Goal: Transaction & Acquisition: Book appointment/travel/reservation

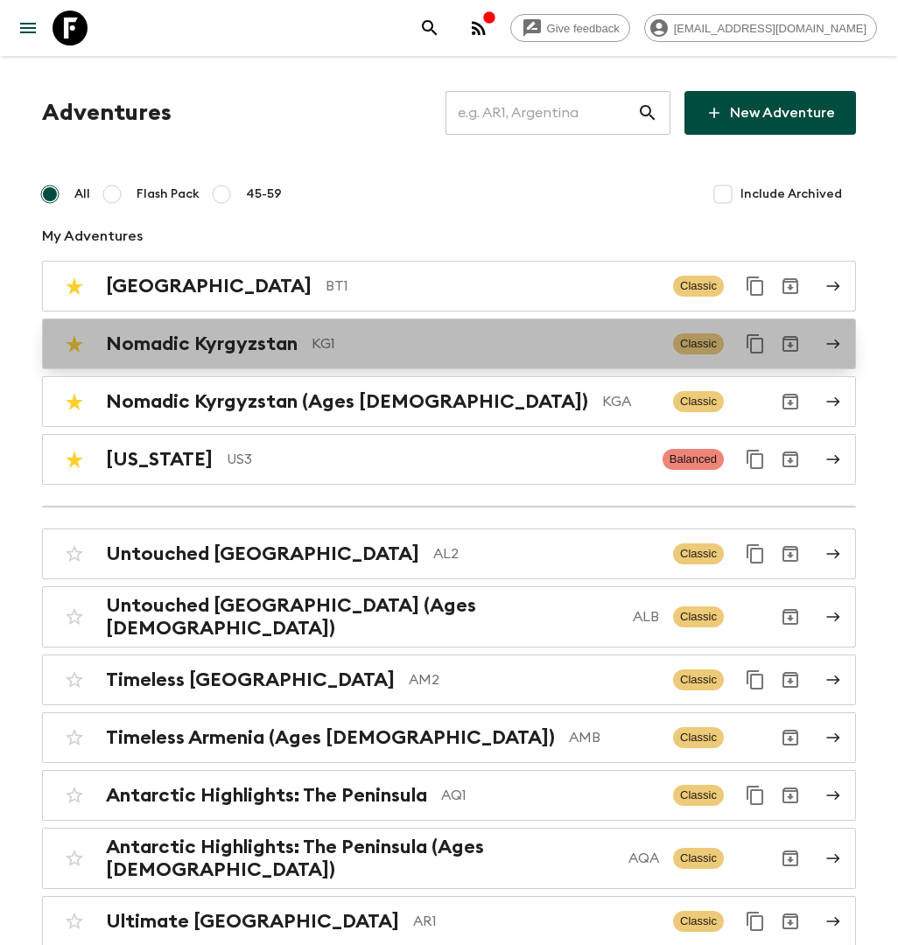
click at [340, 356] on div "Nomadic Kyrgyzstan KG1 Classic" at bounding box center [415, 343] width 716 height 35
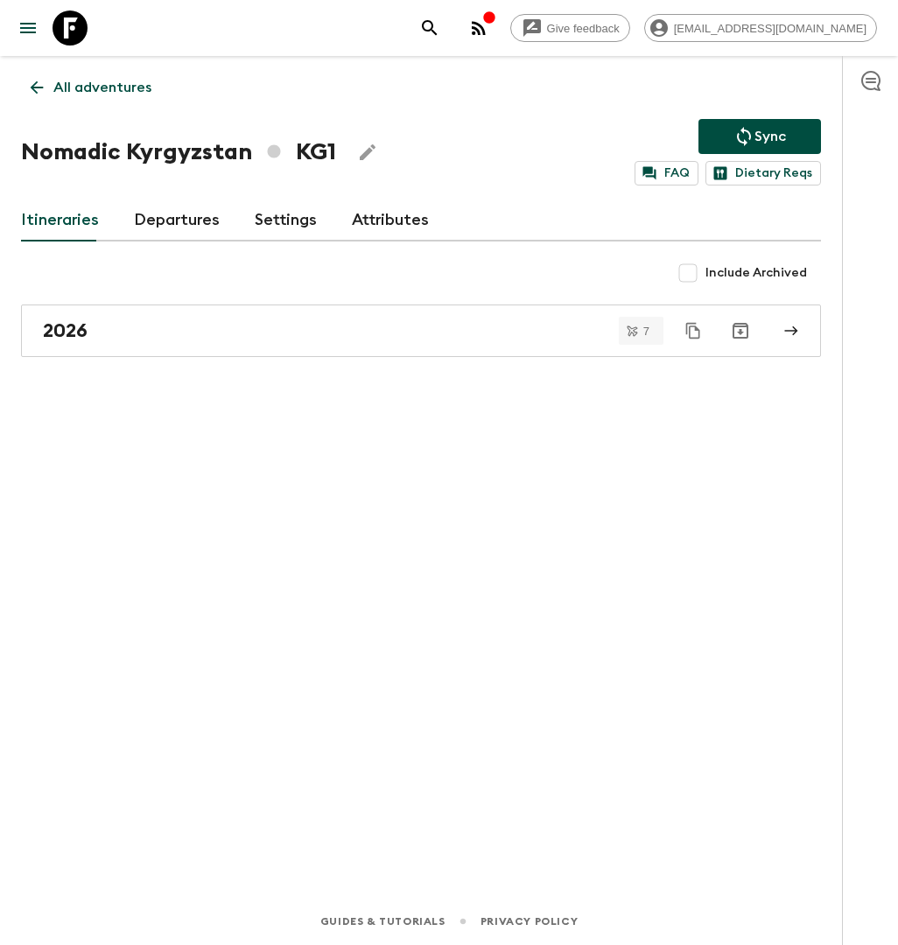
click at [179, 213] on link "Departures" at bounding box center [177, 221] width 86 height 42
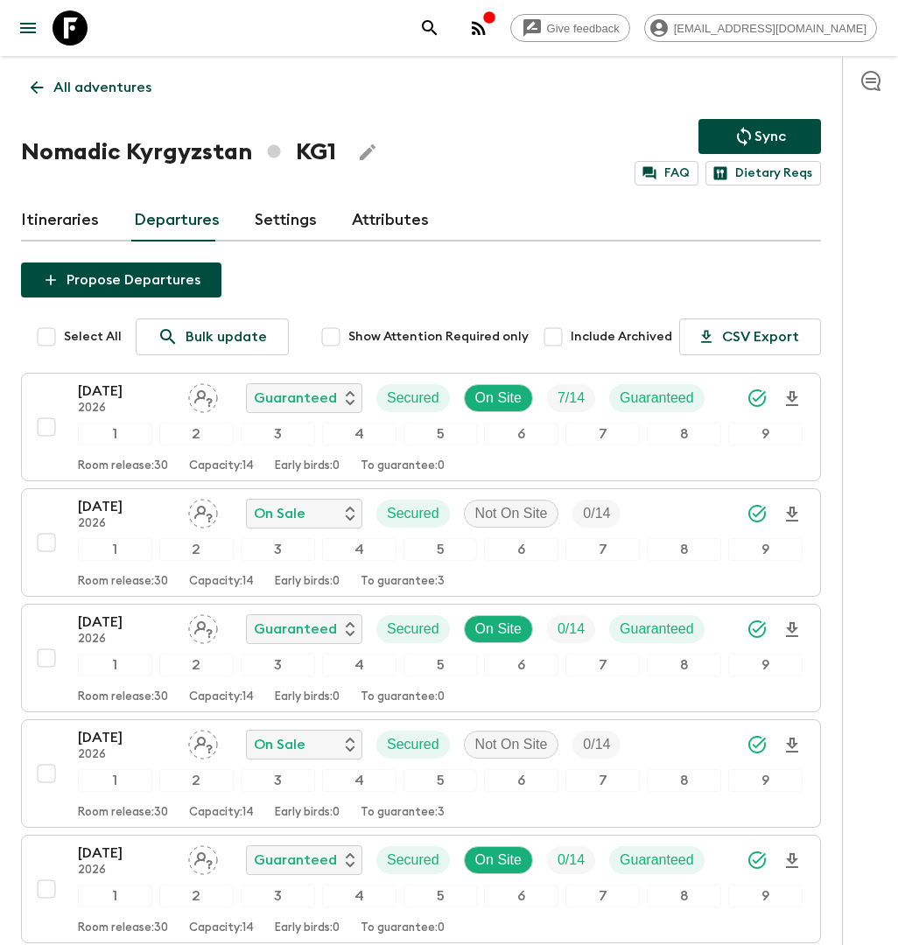
click at [110, 86] on p "All adventures" at bounding box center [102, 87] width 98 height 21
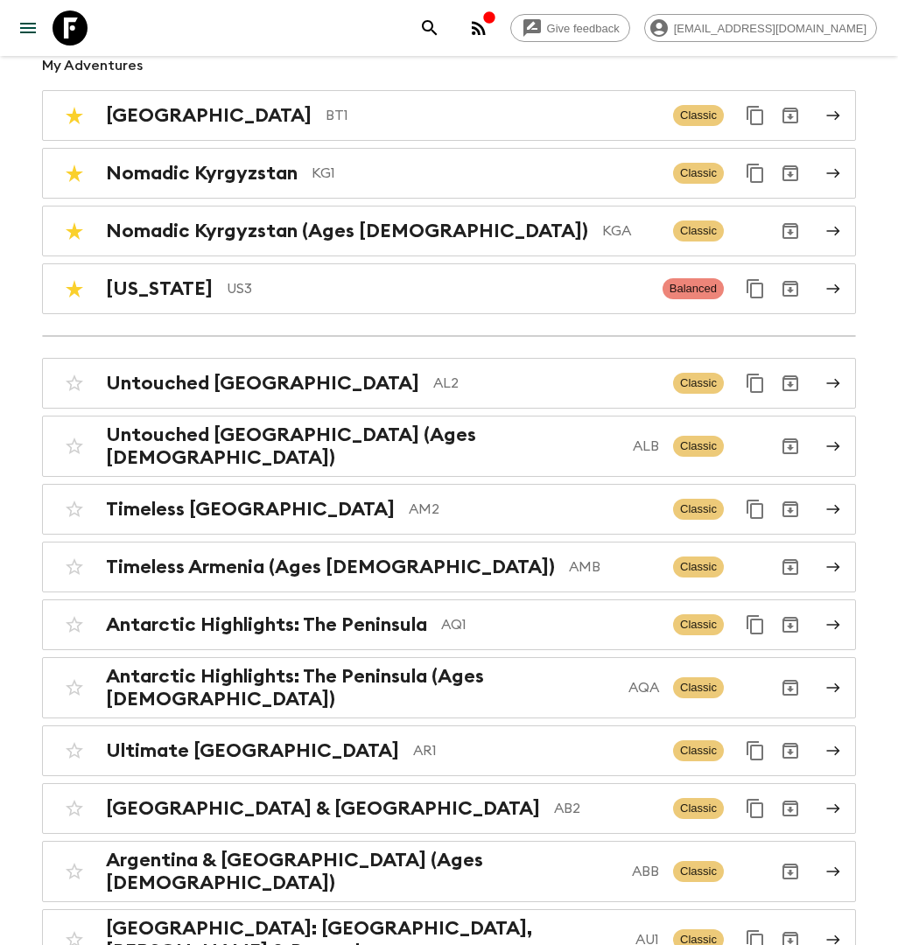
scroll to position [173, 0]
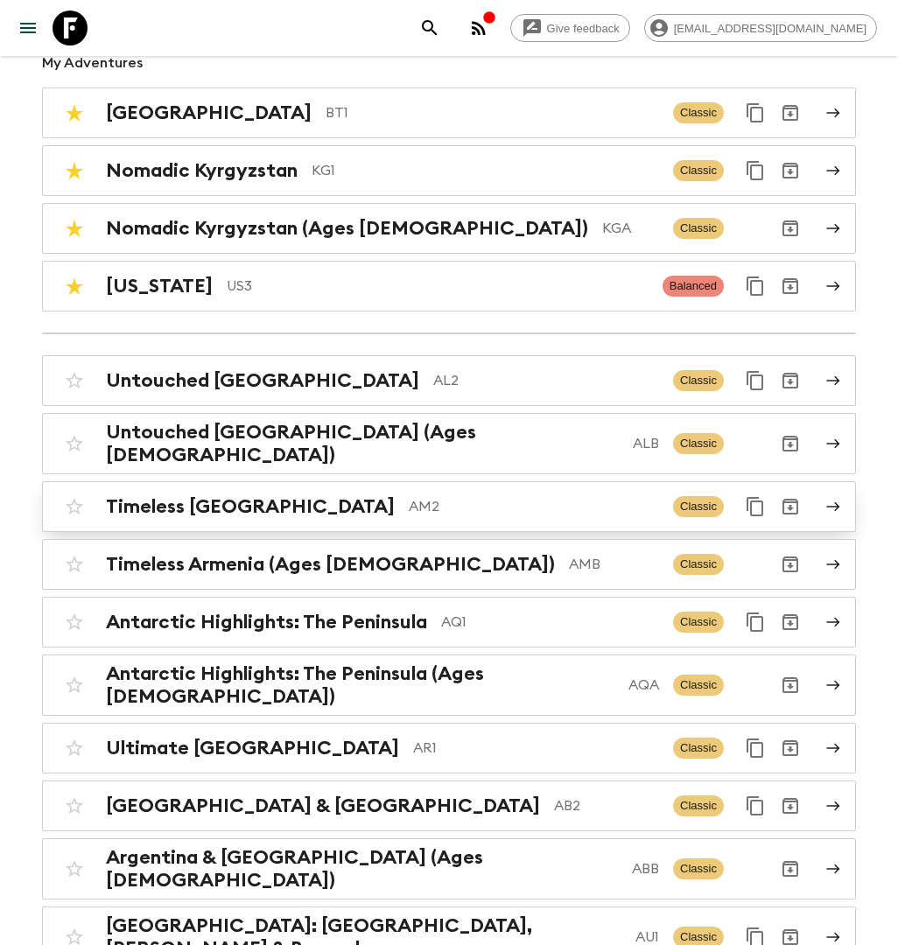
click at [409, 496] on p "AM2" at bounding box center [534, 506] width 250 height 21
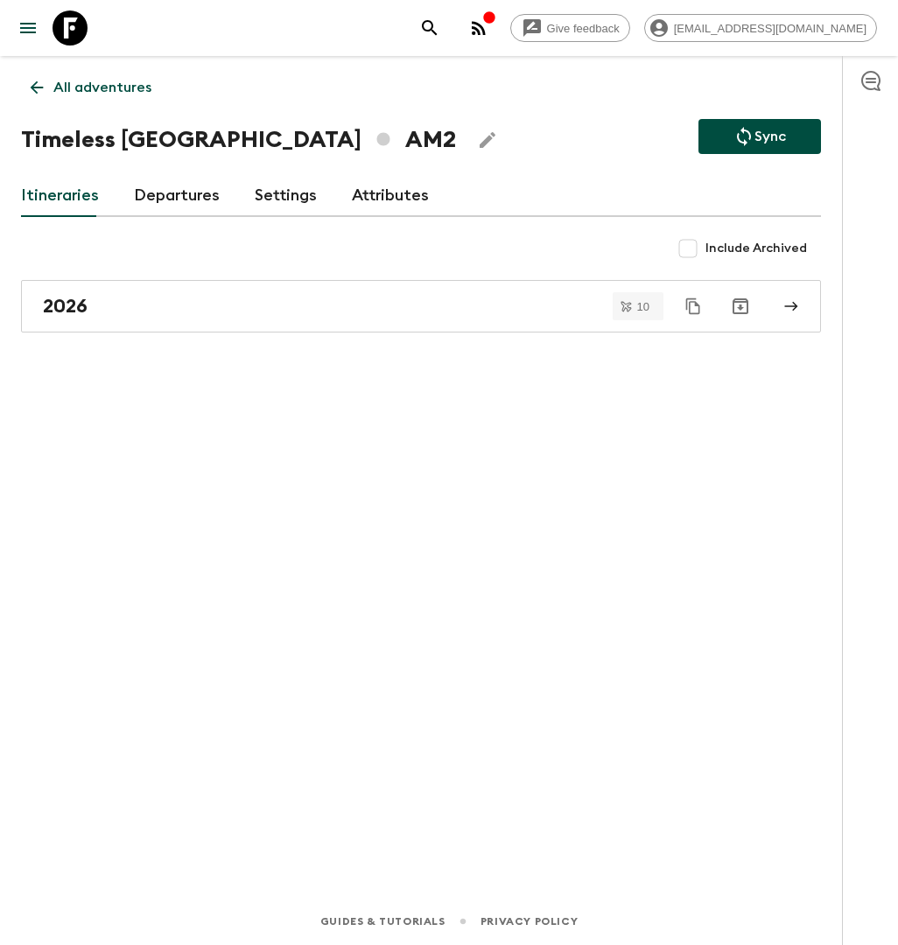
click at [135, 198] on link "Departures" at bounding box center [177, 196] width 86 height 42
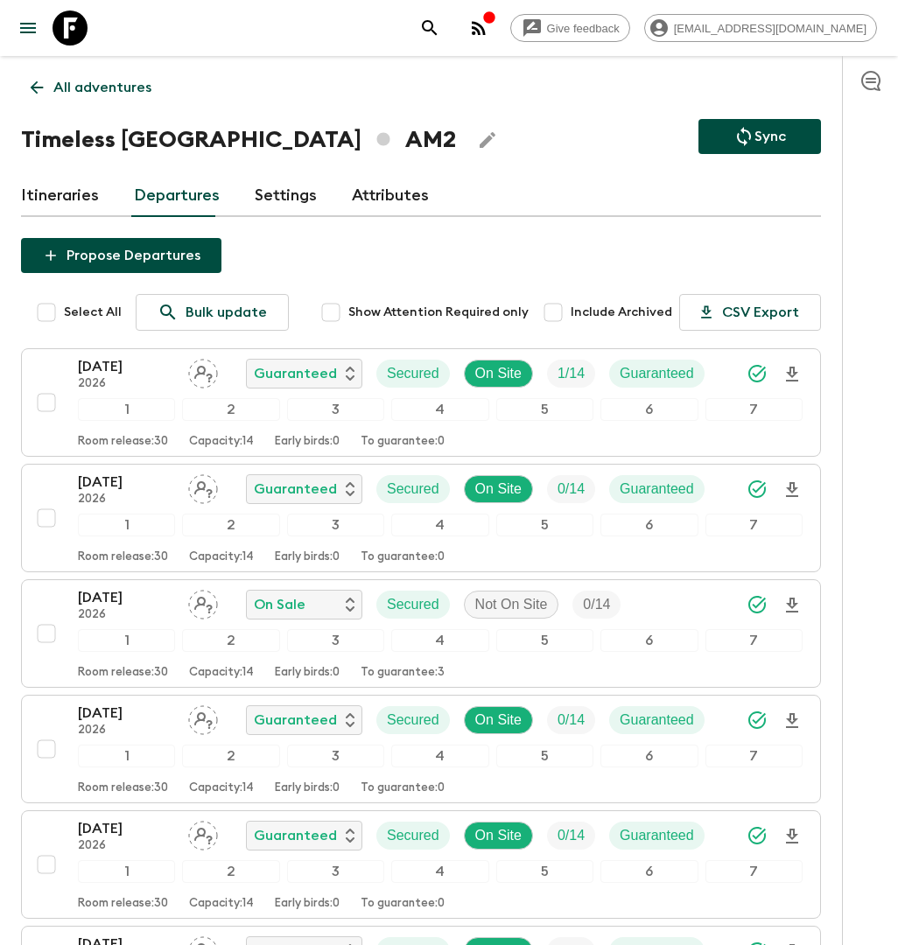
click at [109, 83] on p "All adventures" at bounding box center [102, 87] width 98 height 21
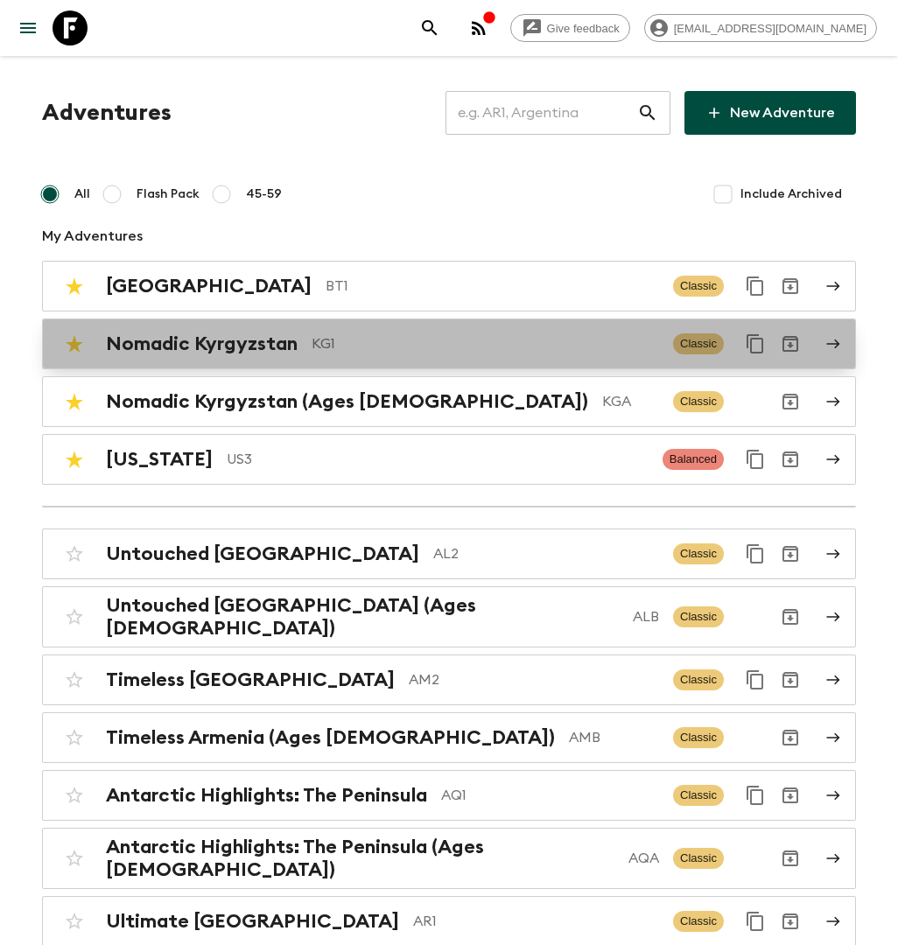
click at [291, 348] on h2 "Nomadic Kyrgyzstan" at bounding box center [202, 344] width 192 height 23
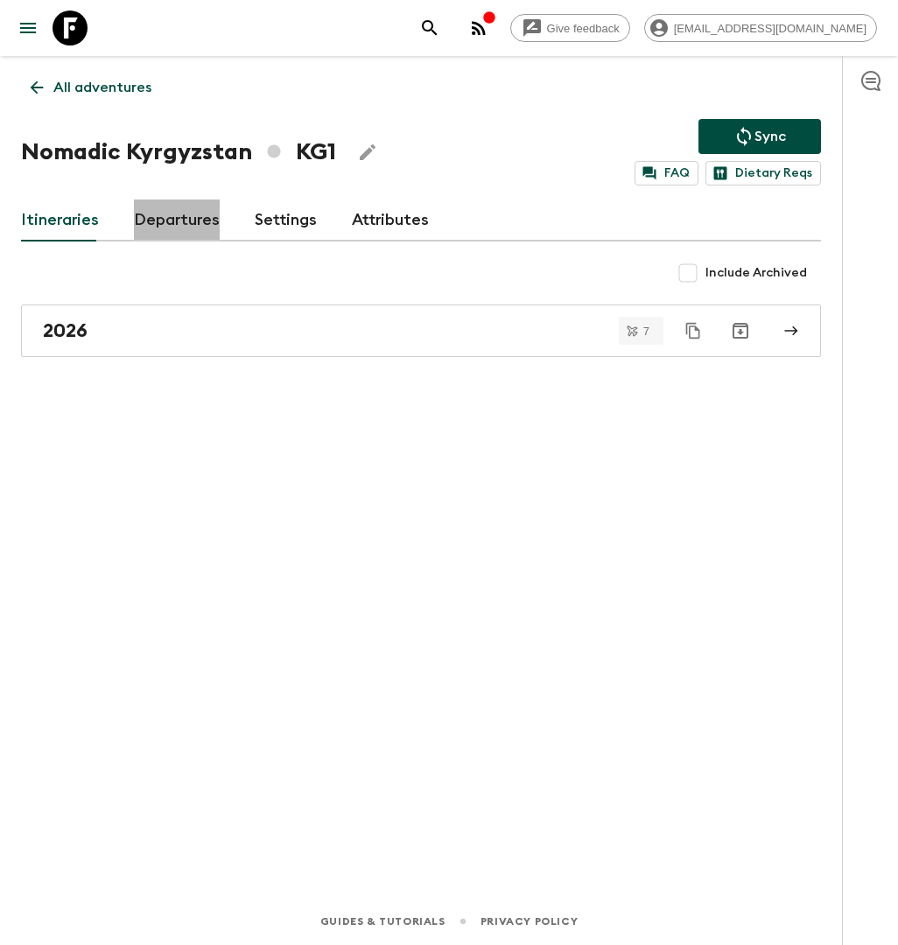
click at [179, 227] on link "Departures" at bounding box center [177, 221] width 86 height 42
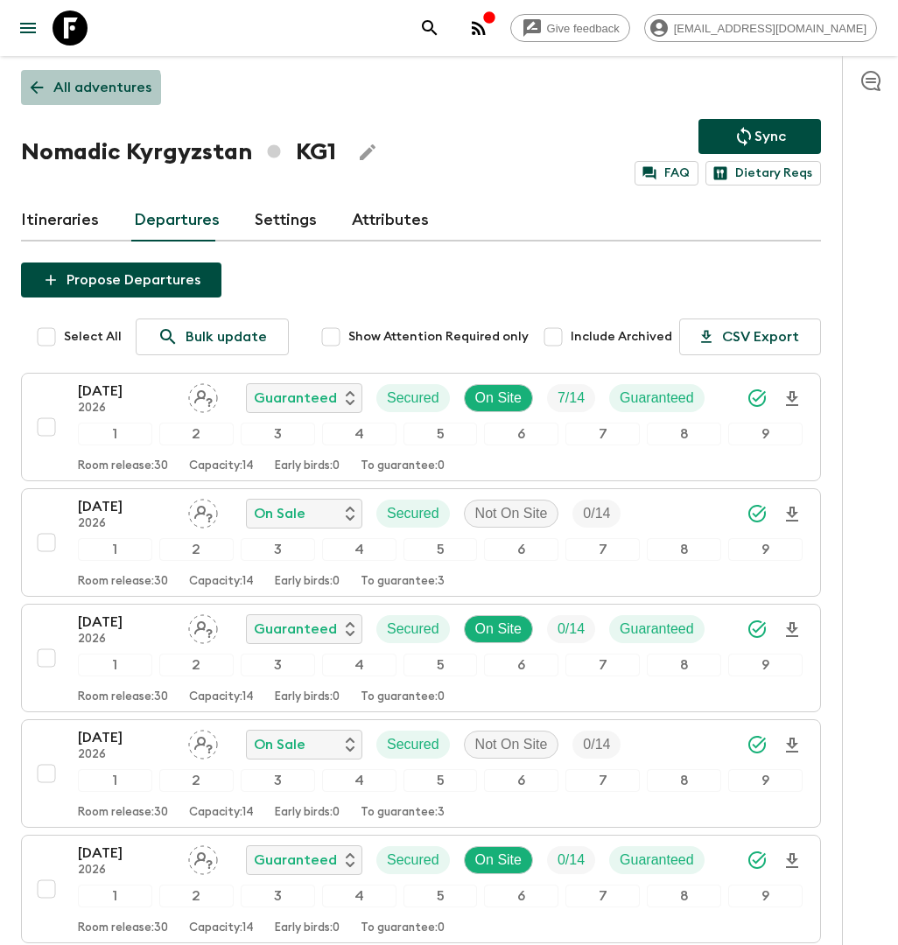
click at [69, 93] on p "All adventures" at bounding box center [102, 87] width 98 height 21
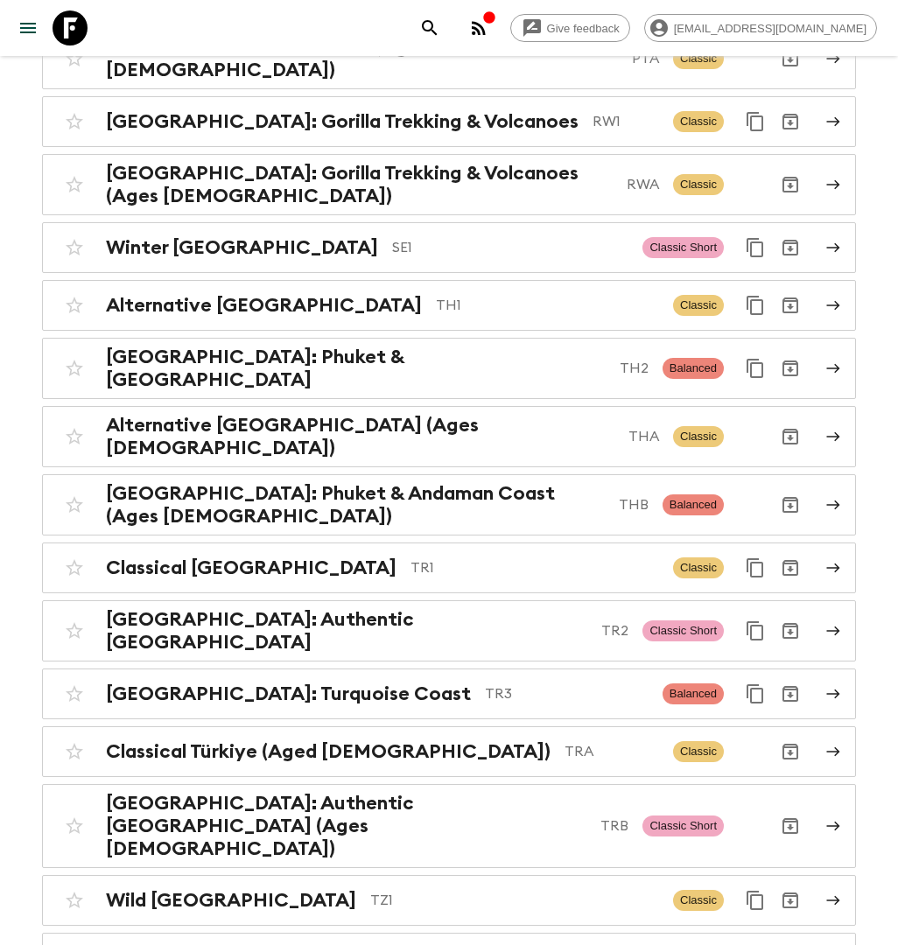
scroll to position [7231, 0]
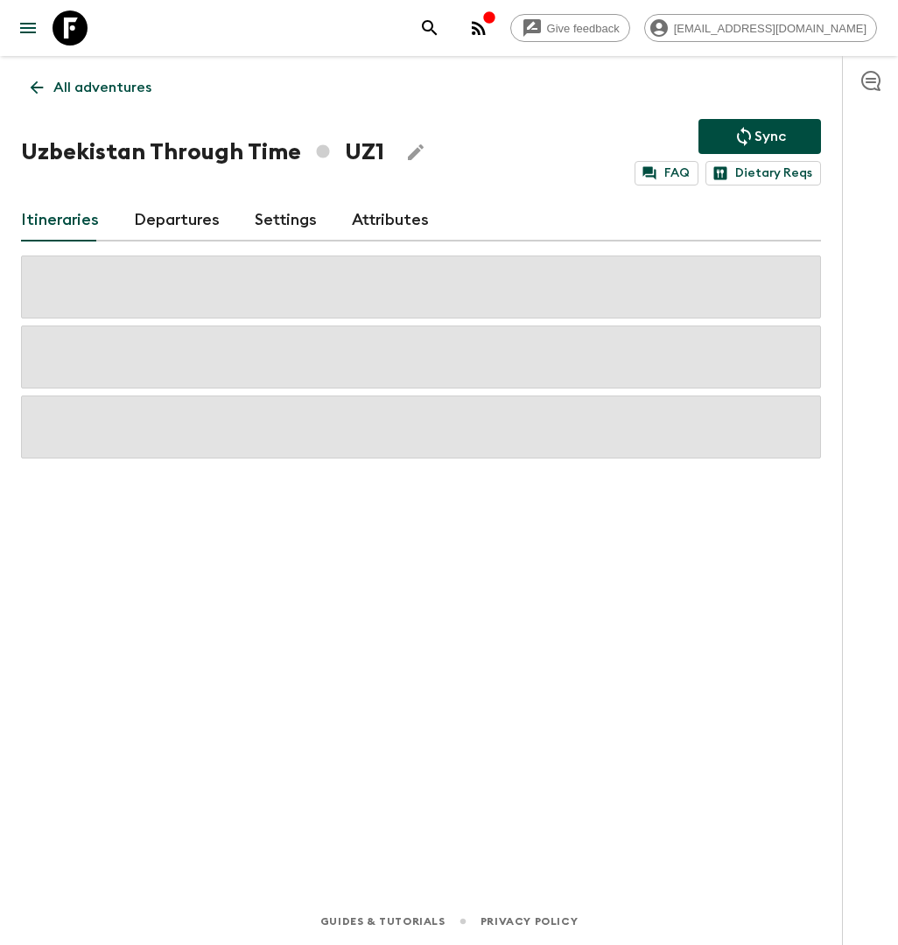
click at [168, 220] on link "Departures" at bounding box center [177, 221] width 86 height 42
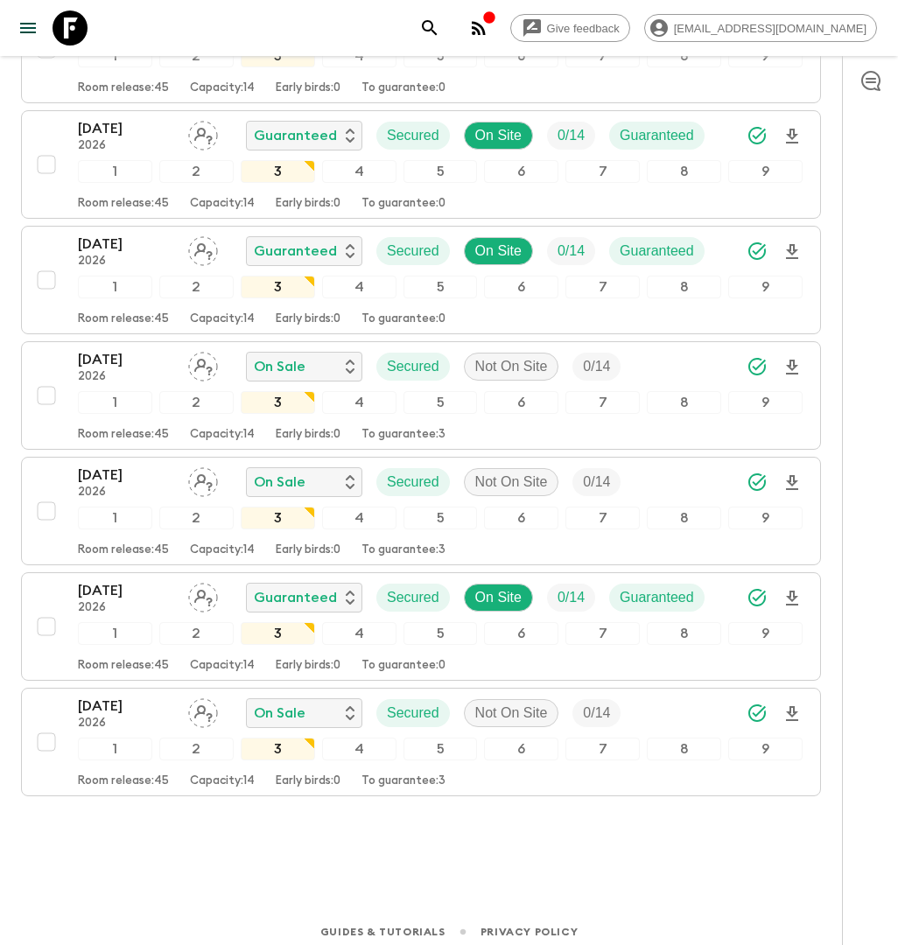
scroll to position [495, 0]
